Goal: Find specific page/section: Find specific page/section

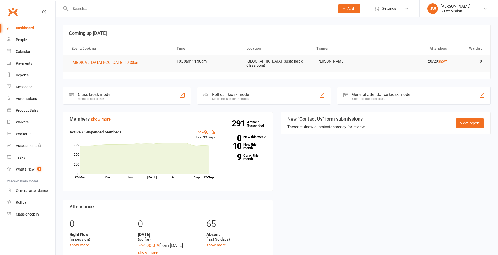
click at [83, 9] on input "text" at bounding box center [200, 8] width 262 height 7
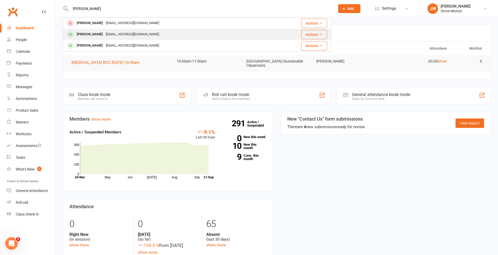
type input "[PERSON_NAME]"
click at [88, 32] on div "[PERSON_NAME]" at bounding box center [89, 35] width 29 height 8
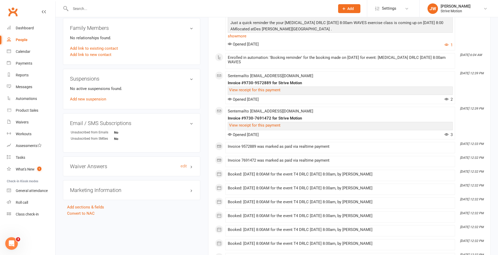
click at [92, 165] on h3 "Waiver Answers edit" at bounding box center [131, 167] width 123 height 6
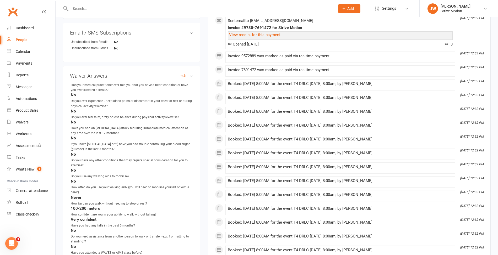
scroll to position [469, 0]
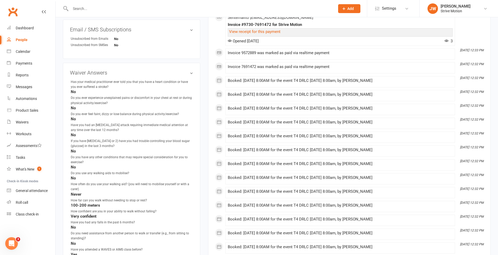
click at [143, 11] on input "text" at bounding box center [200, 8] width 262 height 7
type input "[PERSON_NAME]"
